Goal: Task Accomplishment & Management: Complete application form

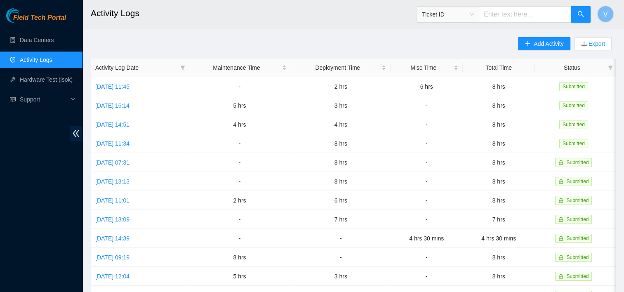
click at [210, 32] on main "Activity Logs Ticket ID V Add Activity Export Activity Log Date Maintenance Tim…" at bounding box center [353, 245] width 542 height 491
click at [43, 41] on link "Data Centers" at bounding box center [37, 40] width 34 height 7
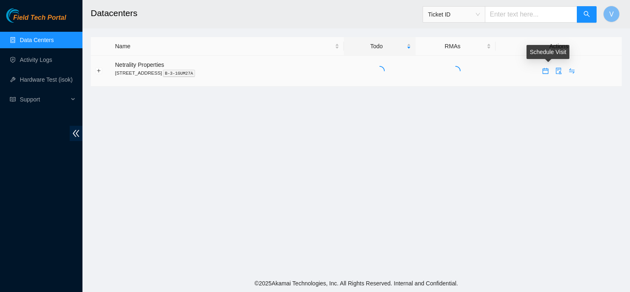
click at [546, 72] on icon "calendar" at bounding box center [545, 71] width 7 height 7
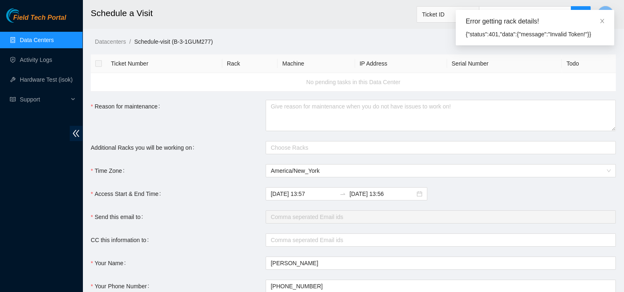
click at [389, 45] on ol "Datacenters / Schedule-visit (B-3-1GUM277) /" at bounding box center [359, 41] width 529 height 9
click at [600, 21] on icon "close" at bounding box center [602, 21] width 6 height 6
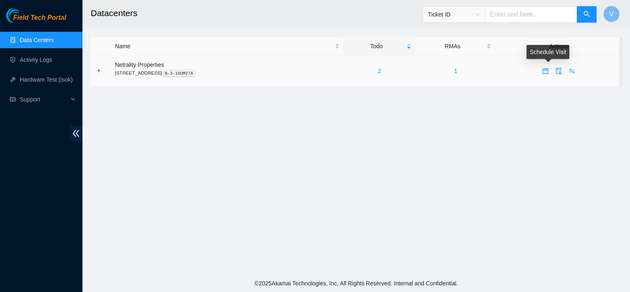
click at [549, 74] on button "button" at bounding box center [545, 70] width 13 height 13
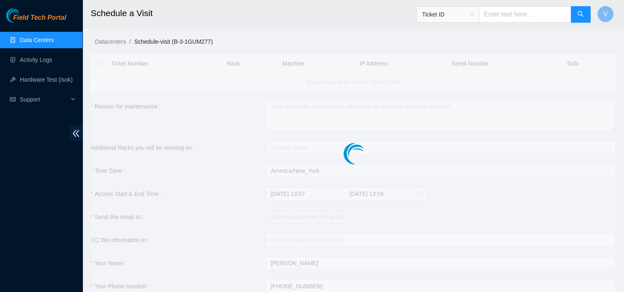
checkbox input "true"
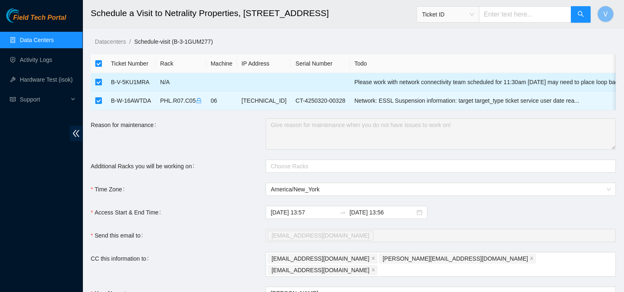
click at [99, 81] on input "checkbox" at bounding box center [98, 82] width 7 height 7
checkbox input "false"
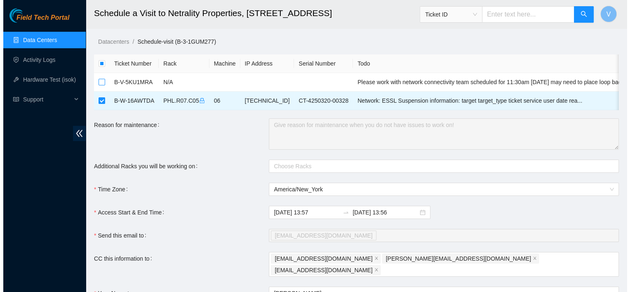
scroll to position [99, 0]
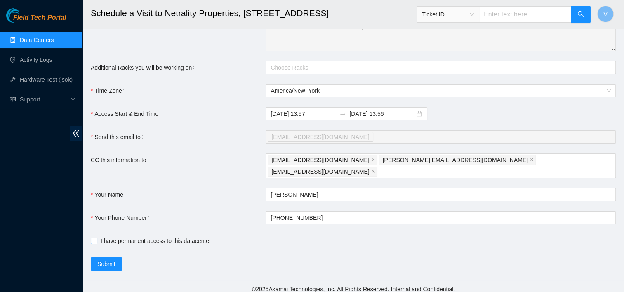
click at [99, 236] on span "I have permanent access to this datacenter" at bounding box center [155, 240] width 117 height 9
click at [97, 238] on input "I have permanent access to this datacenter" at bounding box center [94, 241] width 6 height 6
checkbox input "true"
click at [120, 261] on button "Submit" at bounding box center [106, 263] width 31 height 13
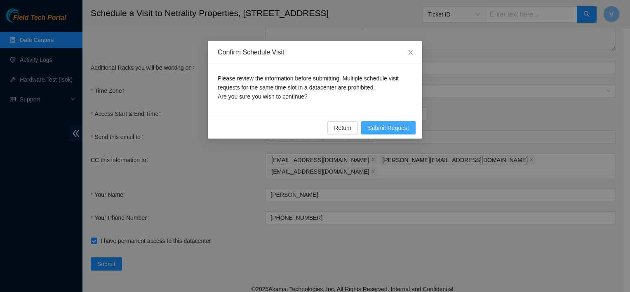
click at [396, 124] on span "Submit Request" at bounding box center [388, 127] width 41 height 9
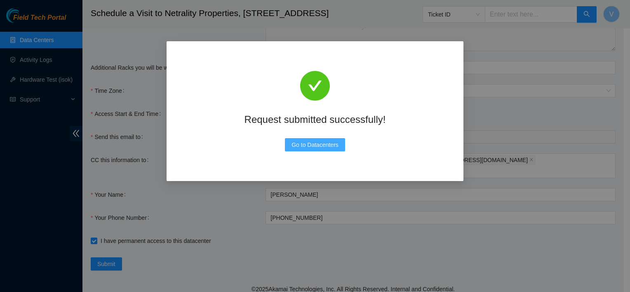
click at [317, 145] on span "Go to Datacenters" at bounding box center [315, 144] width 47 height 9
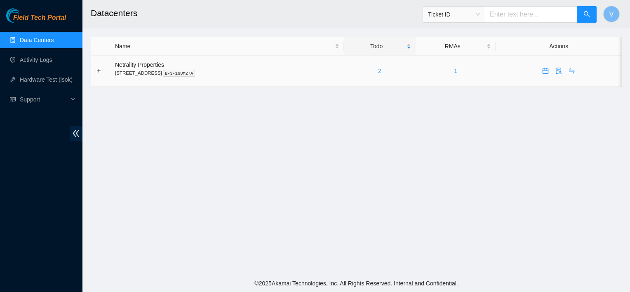
click at [381, 68] on link "2" at bounding box center [379, 71] width 3 height 7
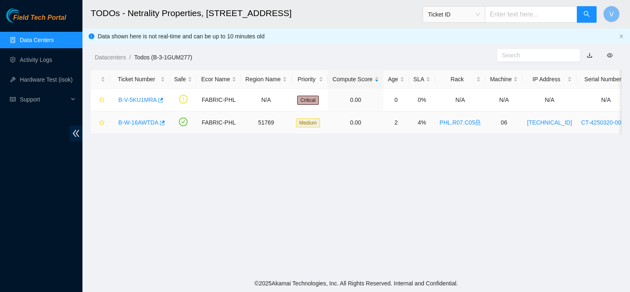
click at [149, 122] on link "B-W-16AWTDA" at bounding box center [138, 122] width 40 height 7
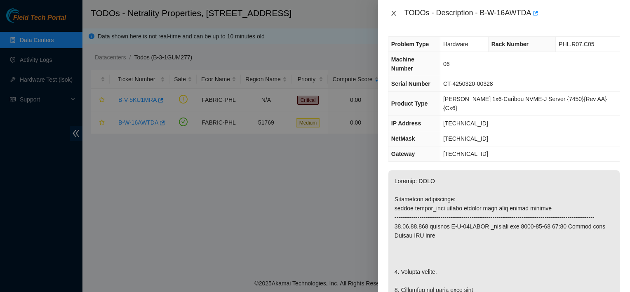
click at [395, 13] on icon "close" at bounding box center [394, 13] width 7 height 7
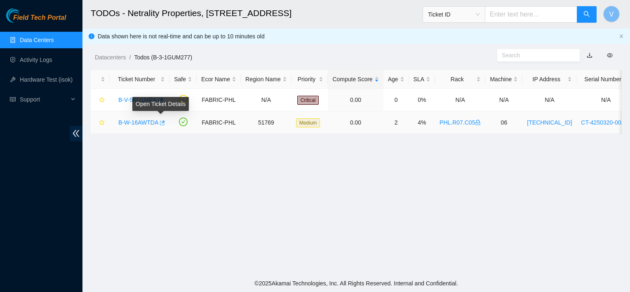
click at [160, 124] on icon "button" at bounding box center [162, 123] width 6 height 6
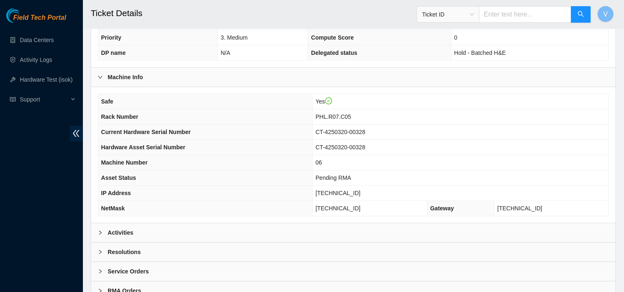
scroll to position [240, 0]
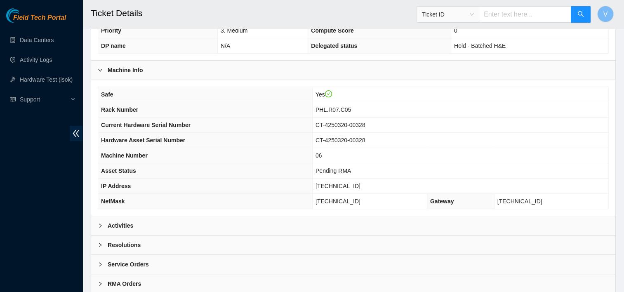
click at [131, 217] on div "Activities" at bounding box center [353, 225] width 524 height 19
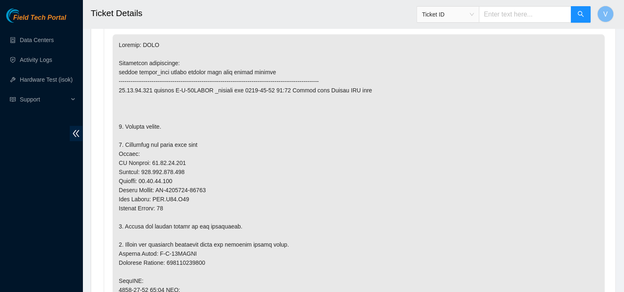
scroll to position [470, 0]
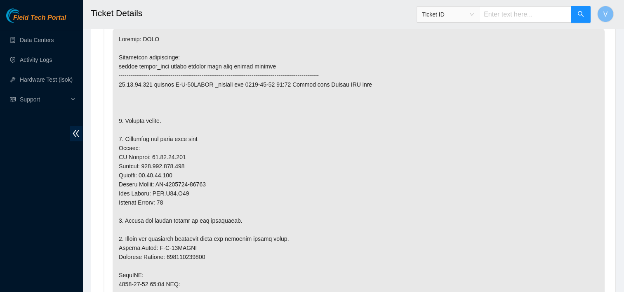
click at [226, 158] on p at bounding box center [359, 265] width 492 height 475
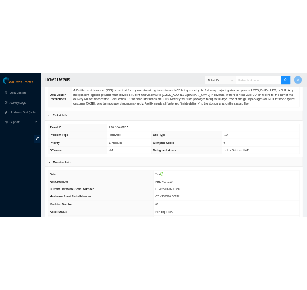
scroll to position [133, 0]
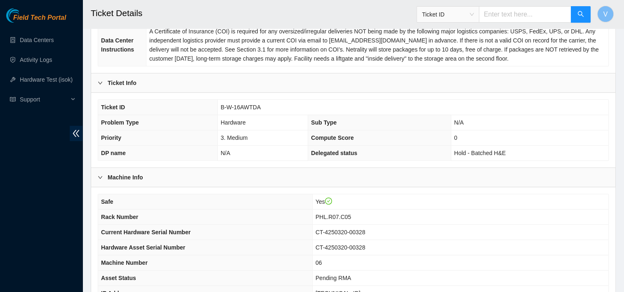
drag, startPoint x: 571, startPoint y: 206, endPoint x: 535, endPoint y: 230, distance: 42.6
click at [535, 230] on tbody "Safe Yes Rack Number PHL.R07.C05 Current Hardware Serial Number CT-4250320-0032…" at bounding box center [353, 255] width 510 height 122
click at [457, 257] on td "06" at bounding box center [460, 262] width 296 height 15
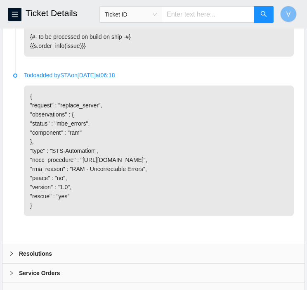
scroll to position [1369, 0]
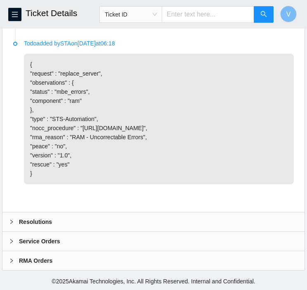
click at [132, 216] on div "Resolutions" at bounding box center [153, 221] width 302 height 19
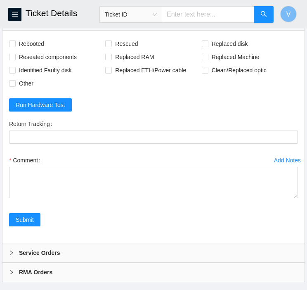
scroll to position [1485, 0]
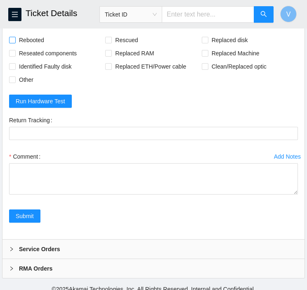
click at [43, 47] on span "Rebooted" at bounding box center [32, 39] width 32 height 13
click at [15, 42] on input "Rebooted" at bounding box center [12, 40] width 6 height 6
checkbox input "true"
click at [131, 47] on span "Rescued" at bounding box center [126, 39] width 29 height 13
click at [111, 42] on input "Rescued" at bounding box center [108, 40] width 6 height 6
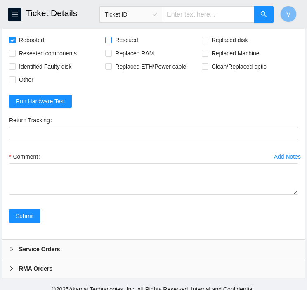
checkbox input "true"
click at [237, 60] on span "Replaced Machine" at bounding box center [235, 53] width 54 height 13
click at [207, 56] on input "Replaced Machine" at bounding box center [205, 53] width 6 height 6
checkbox input "true"
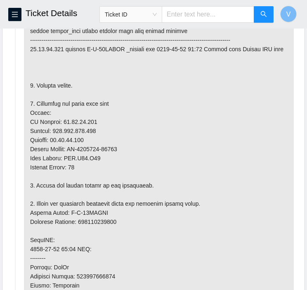
scroll to position [678, 0]
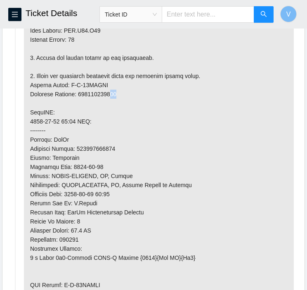
drag, startPoint x: 119, startPoint y: 91, endPoint x: 111, endPoint y: 91, distance: 7.8
click at [111, 91] on p at bounding box center [159, 103] width 270 height 475
drag, startPoint x: 111, startPoint y: 91, endPoint x: 167, endPoint y: 106, distance: 57.6
click at [167, 106] on p at bounding box center [159, 103] width 270 height 475
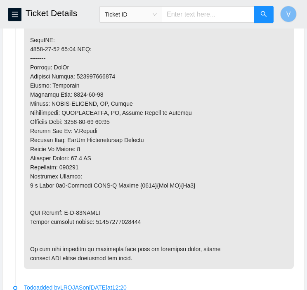
scroll to position [751, 0]
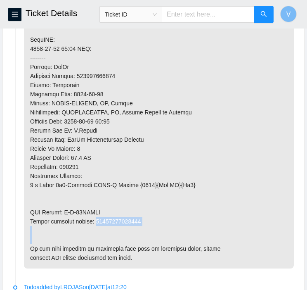
drag, startPoint x: 139, startPoint y: 218, endPoint x: 94, endPoint y: 218, distance: 45.0
click at [94, 218] on p at bounding box center [159, 30] width 270 height 475
copy p "93642900230110"
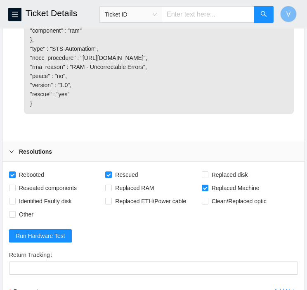
scroll to position [1581, 0]
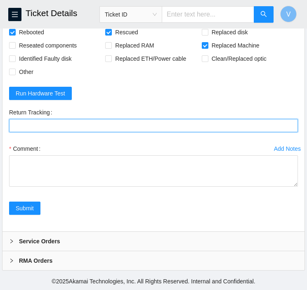
click at [61, 121] on Tracking "Return Tracking" at bounding box center [153, 125] width 289 height 13
paste Tracking "93642900230110"
type Tracking "93642900230110"
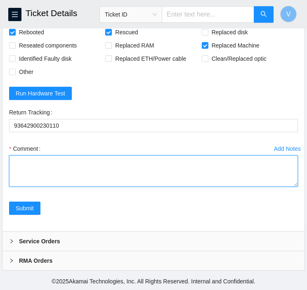
click at [142, 172] on textarea "Comment" at bounding box center [153, 170] width 289 height 31
paste textarea "Removed faulty disk s/n: (), replaced with new disk s/n: () -RMA Return: -Retur…"
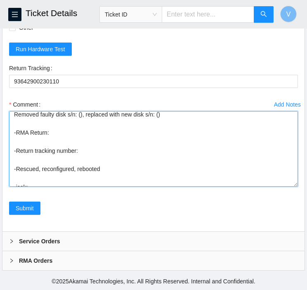
scroll to position [0, 0]
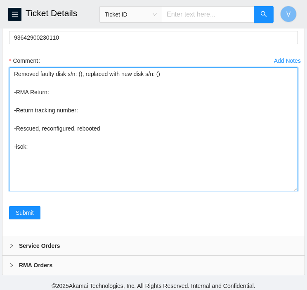
drag, startPoint x: 294, startPoint y: 183, endPoint x: 290, endPoint y: 276, distance: 92.9
click at [290, 191] on textarea "Removed faulty disk s/n: (), replaced with new disk s/n: () -RMA Return: -Retur…" at bounding box center [153, 129] width 289 height 124
click at [64, 161] on textarea "Removed faulty disk s/n: (), replaced with new disk s/n: () -RMA Return: -Retur…" at bounding box center [153, 129] width 289 height 124
click at [147, 161] on textarea "Removed faulty server s/n: (), replaced with new disk s/n: () -RMA Return: -Ret…" at bounding box center [153, 129] width 289 height 124
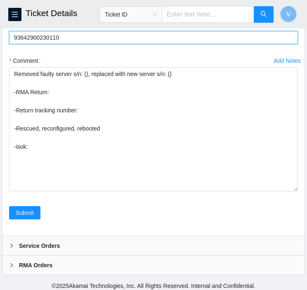
drag, startPoint x: 66, startPoint y: 121, endPoint x: 13, endPoint y: 127, distance: 53.2
click at [13, 44] on Tracking "93642900230110" at bounding box center [153, 37] width 289 height 13
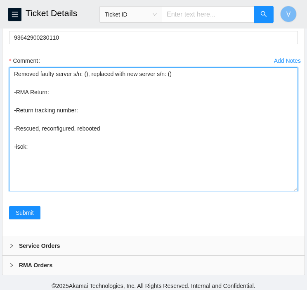
click at [83, 191] on textarea "Removed faulty server s/n: (), replaced with new server s/n: () -RMA Return: -R…" at bounding box center [153, 129] width 289 height 124
paste textarea "93642900230110"
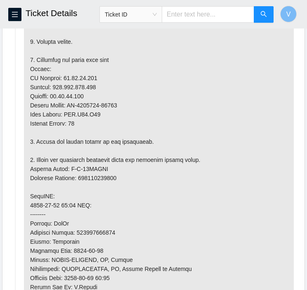
scroll to position [594, 0]
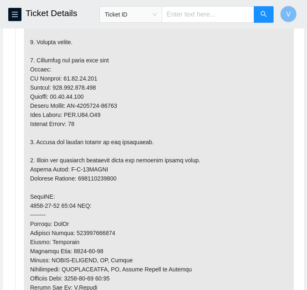
click at [90, 99] on p at bounding box center [159, 187] width 270 height 475
drag, startPoint x: 90, startPoint y: 99, endPoint x: 71, endPoint y: 104, distance: 19.4
click at [71, 104] on p at bounding box center [159, 187] width 270 height 475
click at [91, 104] on p at bounding box center [159, 187] width 270 height 475
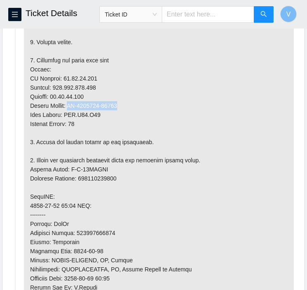
drag, startPoint x: 70, startPoint y: 103, endPoint x: 117, endPoint y: 104, distance: 47.0
click at [117, 104] on p at bounding box center [159, 187] width 270 height 475
copy p "CT-4250320-00199"
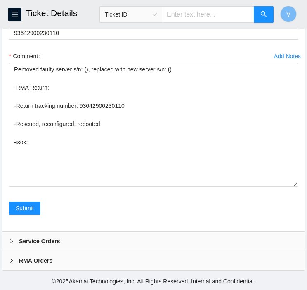
scroll to position [1621, 0]
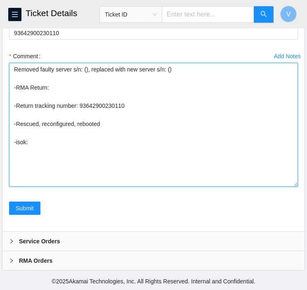
click at [84, 123] on textarea "Removed faulty server s/n: (), replaced with new server s/n: () -RMA Return: -R…" at bounding box center [153, 125] width 289 height 124
paste textarea "CT-4250320-00199"
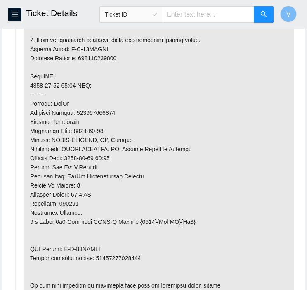
scroll to position [750, 0]
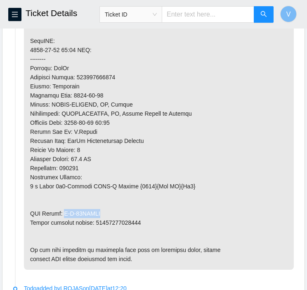
drag, startPoint x: 63, startPoint y: 212, endPoint x: 99, endPoint y: 212, distance: 36.3
click at [99, 212] on p at bounding box center [159, 31] width 270 height 475
copy p "B-W-16CJQGR"
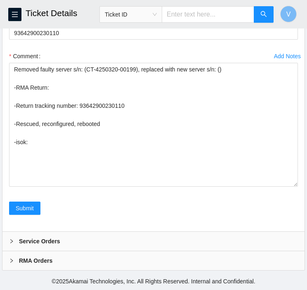
scroll to position [1673, 0]
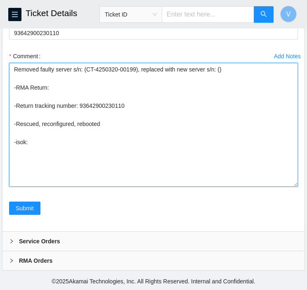
click at [65, 91] on textarea "Removed faulty server s/n: (CT-4250320-00199), replaced with new server s/n: ()…" at bounding box center [153, 125] width 289 height 124
paste textarea "B-W-16CJQGR"
click at [214, 69] on textarea "Removed faulty server s/n: (CT-4250320-00199), replaced with new server s/n: ()…" at bounding box center [153, 125] width 289 height 124
click at [50, 139] on textarea "Removed faulty server s/n: (CT-4250320-00199), replaced with new server s/n: (C…" at bounding box center [153, 125] width 289 height 124
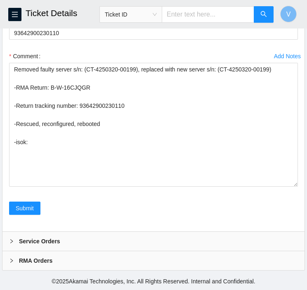
drag, startPoint x: 16, startPoint y: 11, endPoint x: 40, endPoint y: 9, distance: 23.2
click at [40, 9] on h2 "Ticket Details" at bounding box center [127, 13] width 203 height 26
click at [16, 13] on icon "menu" at bounding box center [15, 14] width 7 height 7
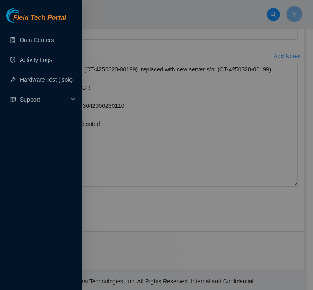
click at [155, 104] on div at bounding box center [156, 145] width 313 height 290
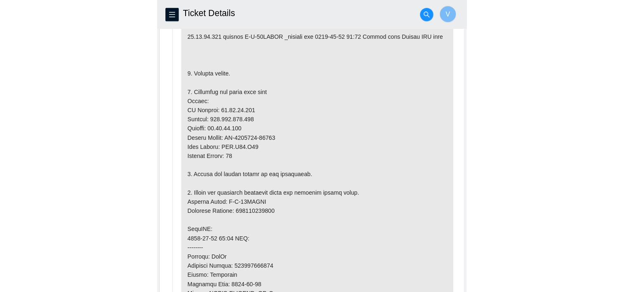
scroll to position [566, 0]
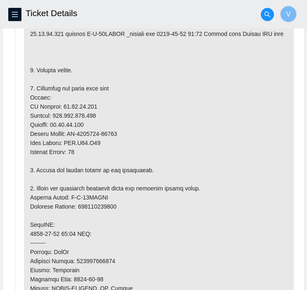
click at [78, 105] on p at bounding box center [159, 215] width 270 height 475
copy p "[TECHNICAL_ID]"
click at [172, 145] on p at bounding box center [159, 215] width 270 height 475
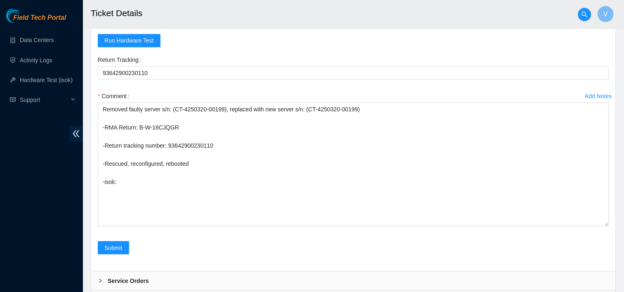
scroll to position [1632, 0]
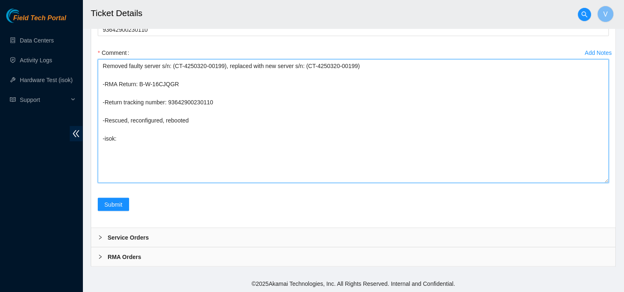
click at [169, 150] on textarea "Removed faulty server s/n: (CT-4250320-00199), replaced with new server s/n: (C…" at bounding box center [353, 121] width 511 height 124
paste textarea "23.46.12.137 : passed: ok"
type textarea "Removed faulty server s/n: (CT-4250320-00199), replaced with new server s/n: (C…"
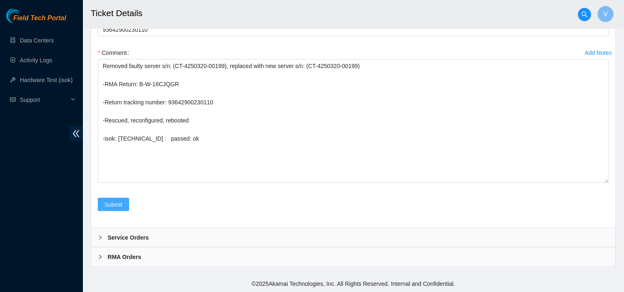
click at [112, 207] on span "Submit" at bounding box center [113, 204] width 18 height 9
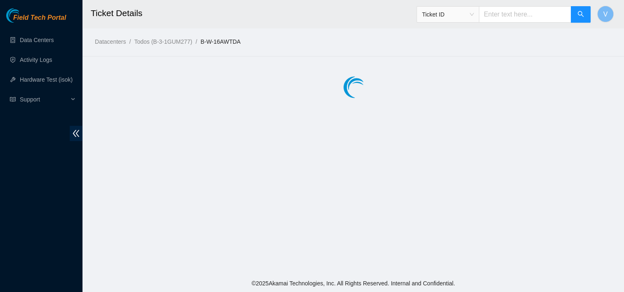
scroll to position [0, 0]
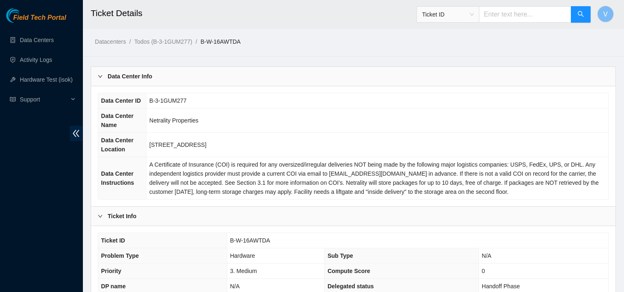
click at [112, 207] on div "Ticket Info" at bounding box center [353, 216] width 524 height 19
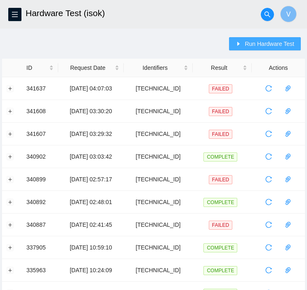
click at [261, 42] on span "Run Hardware Test" at bounding box center [269, 43] width 49 height 9
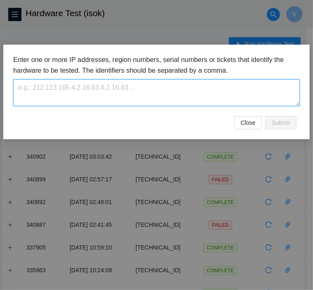
click at [152, 93] on textarea at bounding box center [156, 92] width 287 height 27
paste textarea "[TECHNICAL_ID]"
type textarea "[TECHNICAL_ID]"
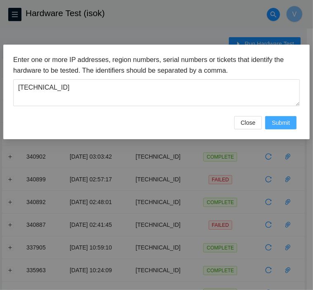
click at [277, 127] on button "Submit" at bounding box center [280, 122] width 31 height 13
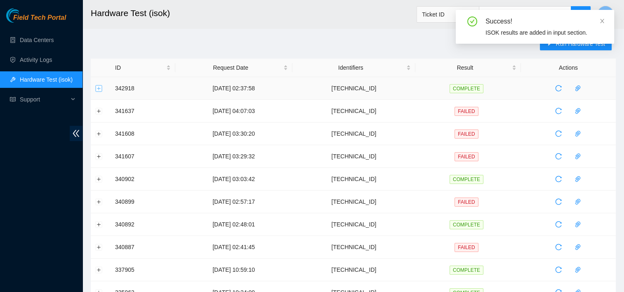
click at [96, 90] on button "Expand row" at bounding box center [99, 88] width 7 height 7
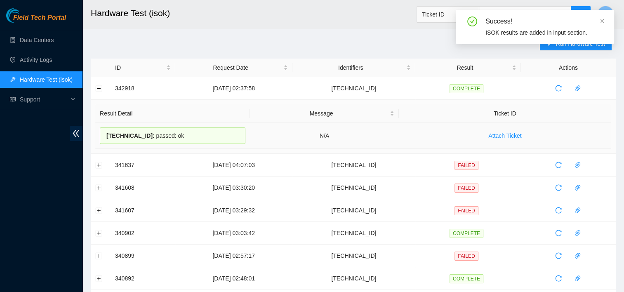
drag, startPoint x: 177, startPoint y: 136, endPoint x: 106, endPoint y: 140, distance: 71.5
click at [106, 140] on div "[TECHNICAL_ID] : passed: ok" at bounding box center [173, 135] width 146 height 16
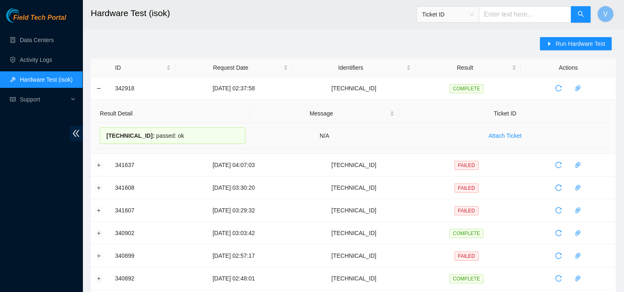
copy div "[TECHNICAL_ID] : passed: ok"
